Goal: Check status: Check status

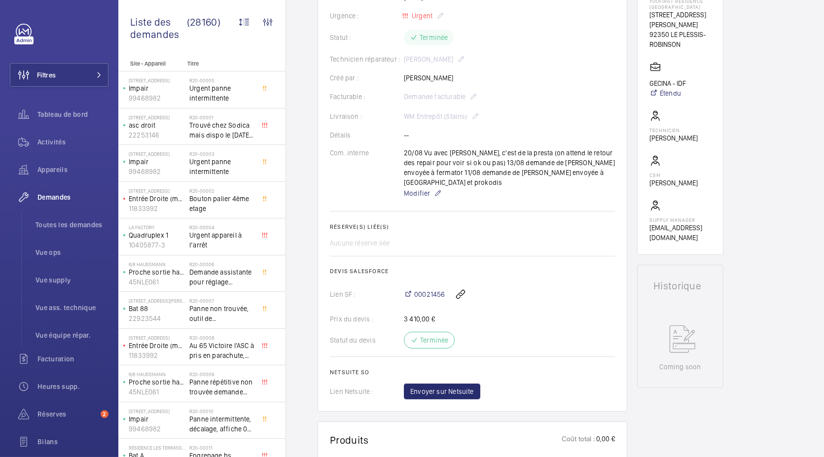
scroll to position [193, 0]
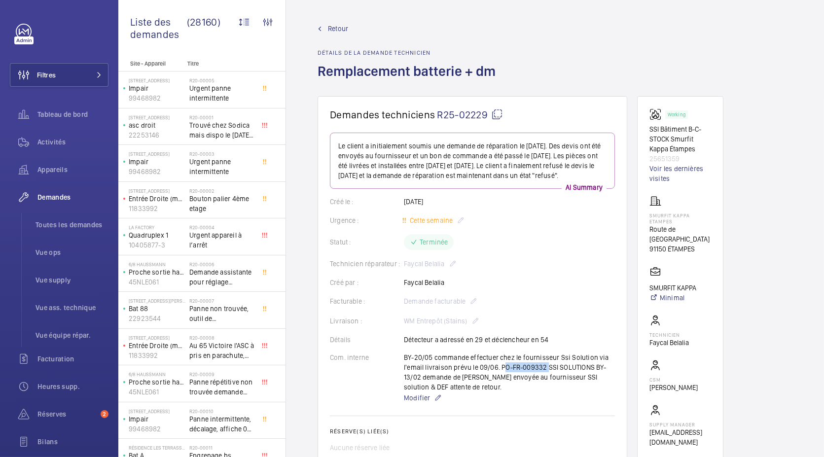
drag, startPoint x: 500, startPoint y: 377, endPoint x: 543, endPoint y: 375, distance: 43.5
click at [543, 375] on div "BY-20/05 commande effectuer chez le fournisseur Ssi Solution via l'email livrai…" at bounding box center [509, 378] width 211 height 51
copy p "PO-FR-009332"
click at [72, 229] on span "Toutes les demandes" at bounding box center [72, 225] width 73 height 10
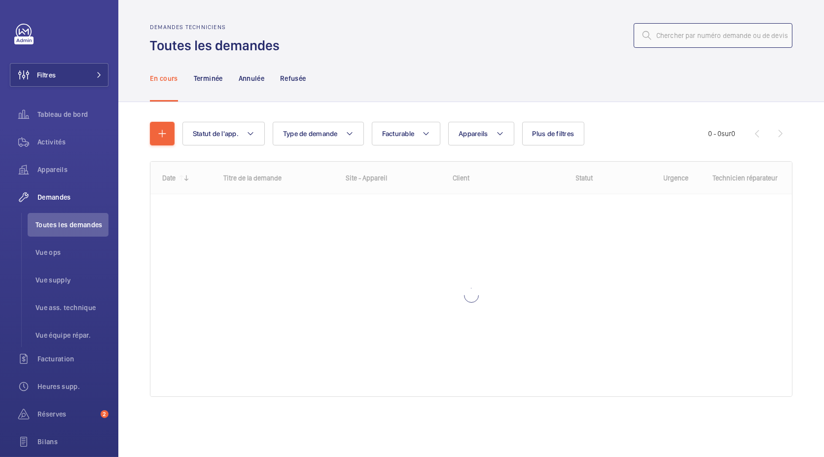
click at [707, 25] on input "text" at bounding box center [713, 35] width 159 height 25
paste input "R25-03556"
type input "R25-03556"
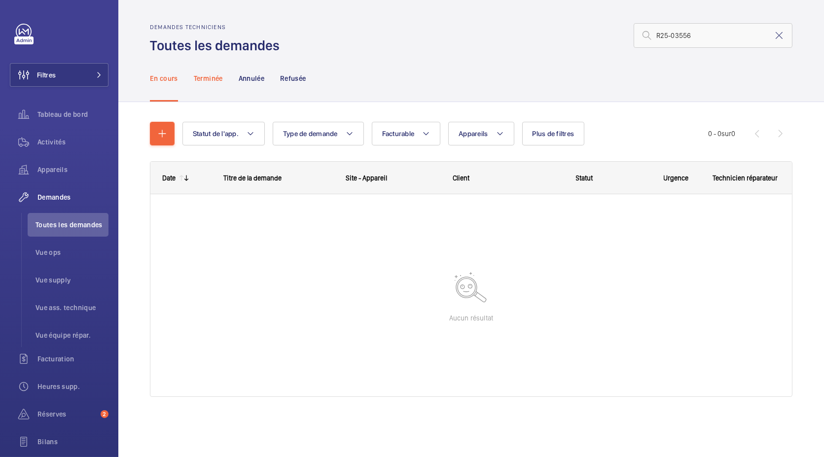
click at [205, 79] on p "Terminée" at bounding box center [208, 78] width 29 height 10
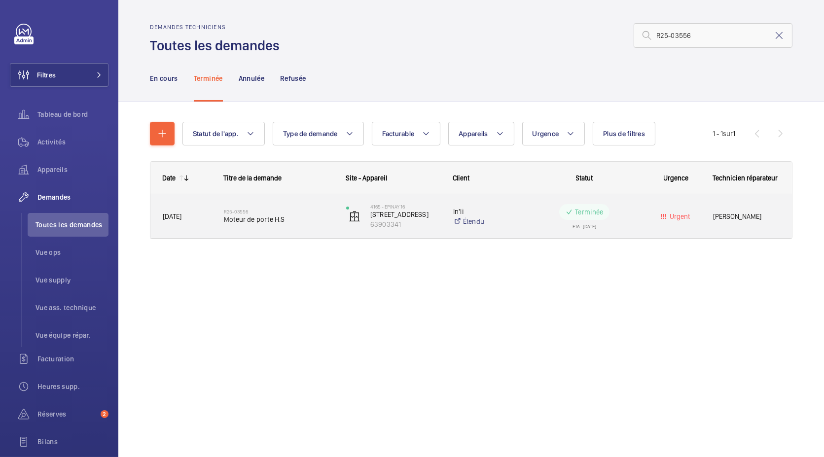
click at [197, 216] on span "[DATE]" at bounding box center [187, 216] width 48 height 11
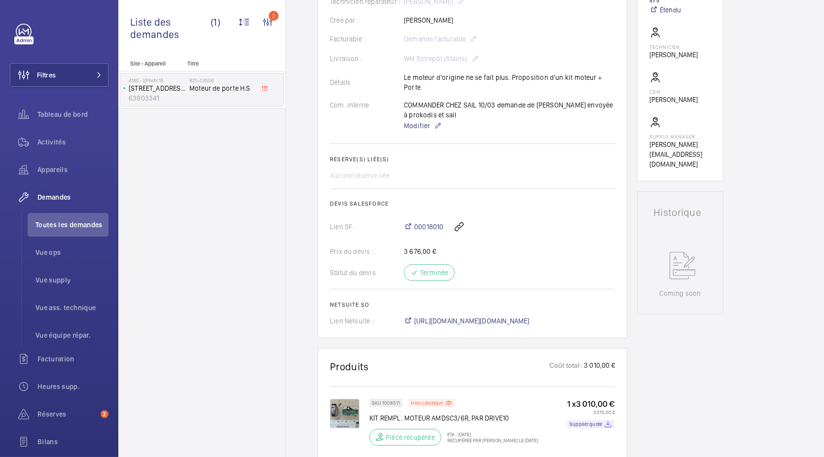
scroll to position [260, 0]
click at [451, 324] on span "https://6461500.app.netsuite.com/app/accounting/transactions/salesord.nl?id=243…" at bounding box center [471, 323] width 115 height 10
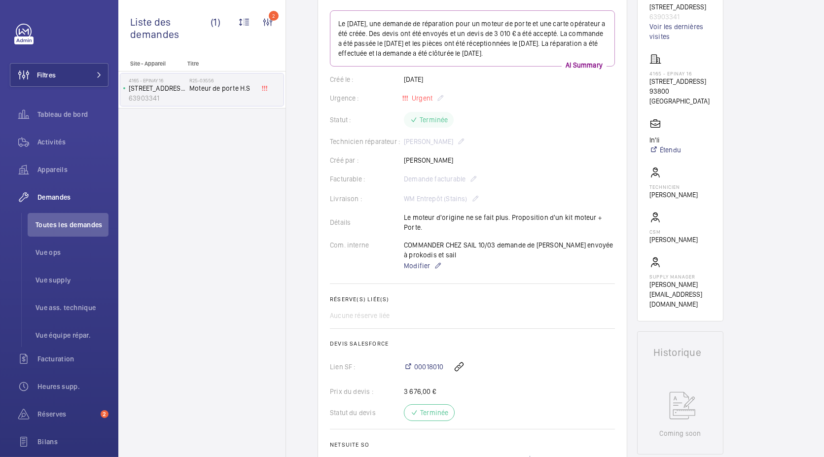
scroll to position [119, 0]
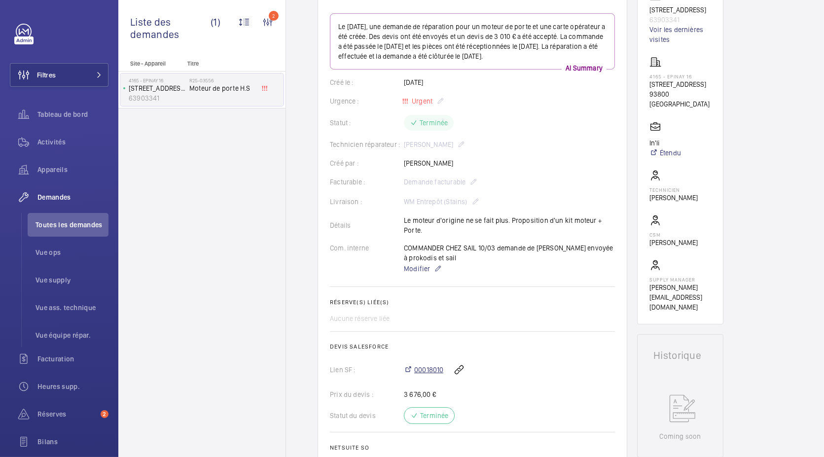
click at [427, 374] on span "00018010" at bounding box center [428, 370] width 29 height 10
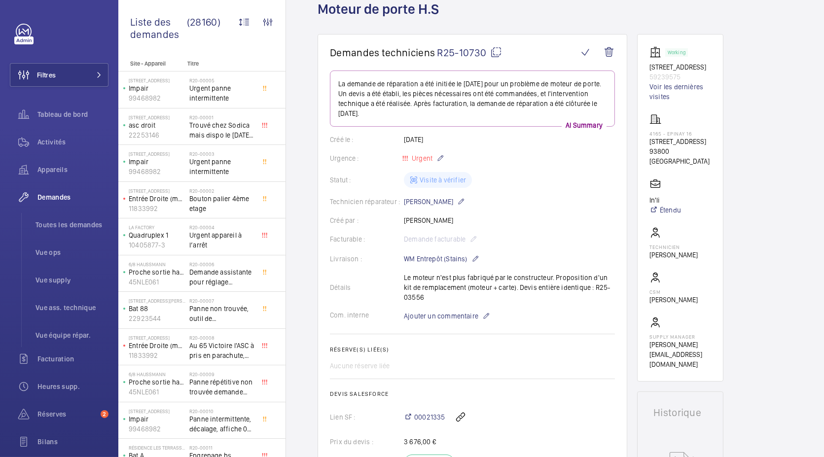
scroll to position [48, 0]
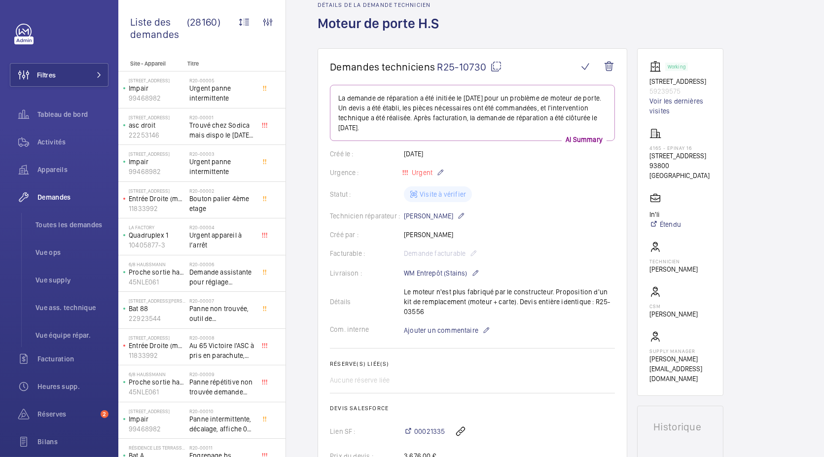
drag, startPoint x: 431, startPoint y: 311, endPoint x: 586, endPoint y: 303, distance: 155.1
click at [586, 303] on div "Détails Le moteur n'est plus fabriqué par le constructeur. Proposition d'un kit…" at bounding box center [472, 302] width 285 height 30
copy p "R25-03556"
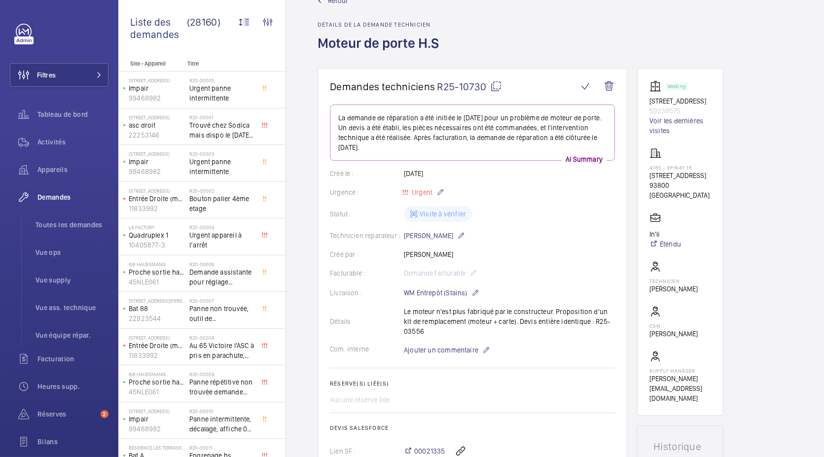
scroll to position [0, 0]
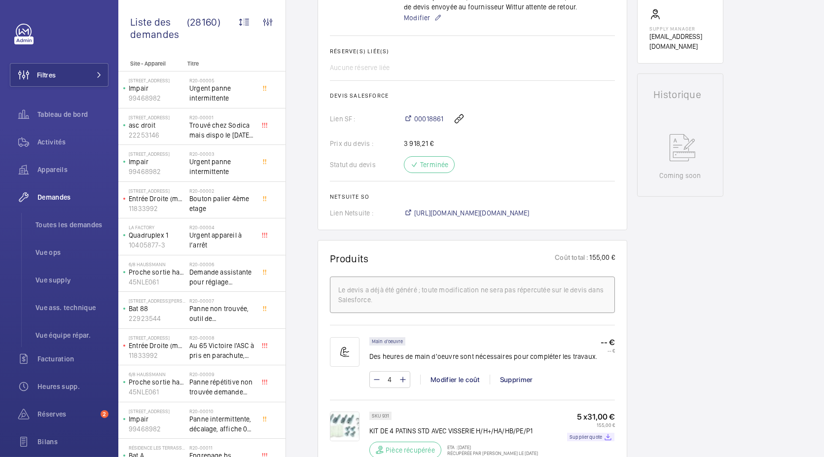
scroll to position [398, 0]
click at [447, 217] on span "https://6461500.app.netsuite.com/app/accounting/transactions/salesord.nl?id=294…" at bounding box center [471, 213] width 115 height 10
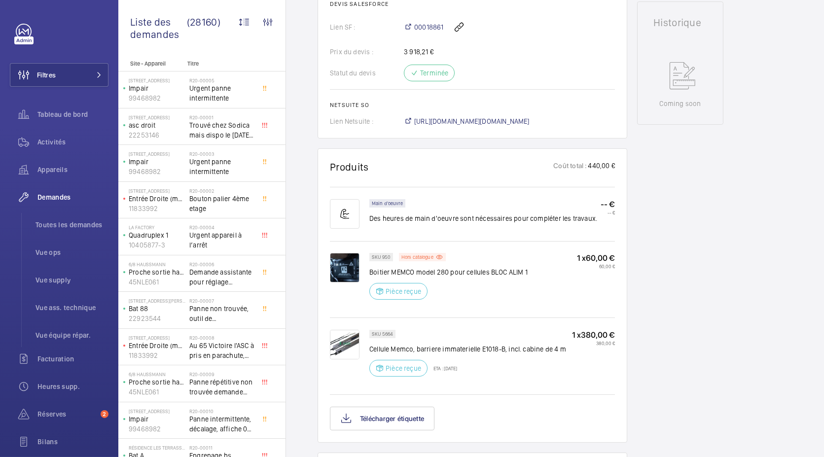
scroll to position [453, 0]
